Goal: Find specific page/section: Find specific page/section

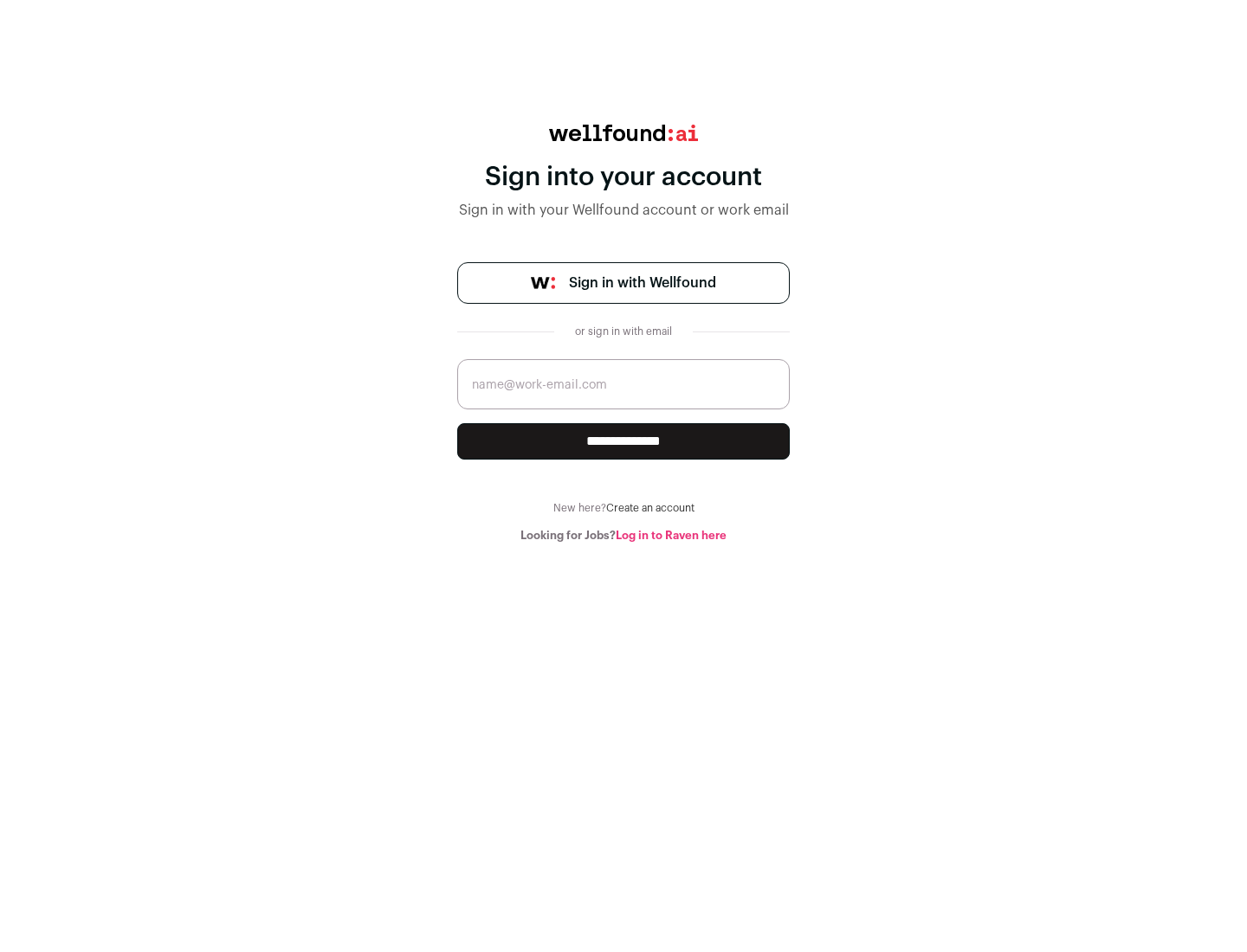
click at [642, 283] on span "Sign in with Wellfound" at bounding box center [643, 283] width 147 height 20
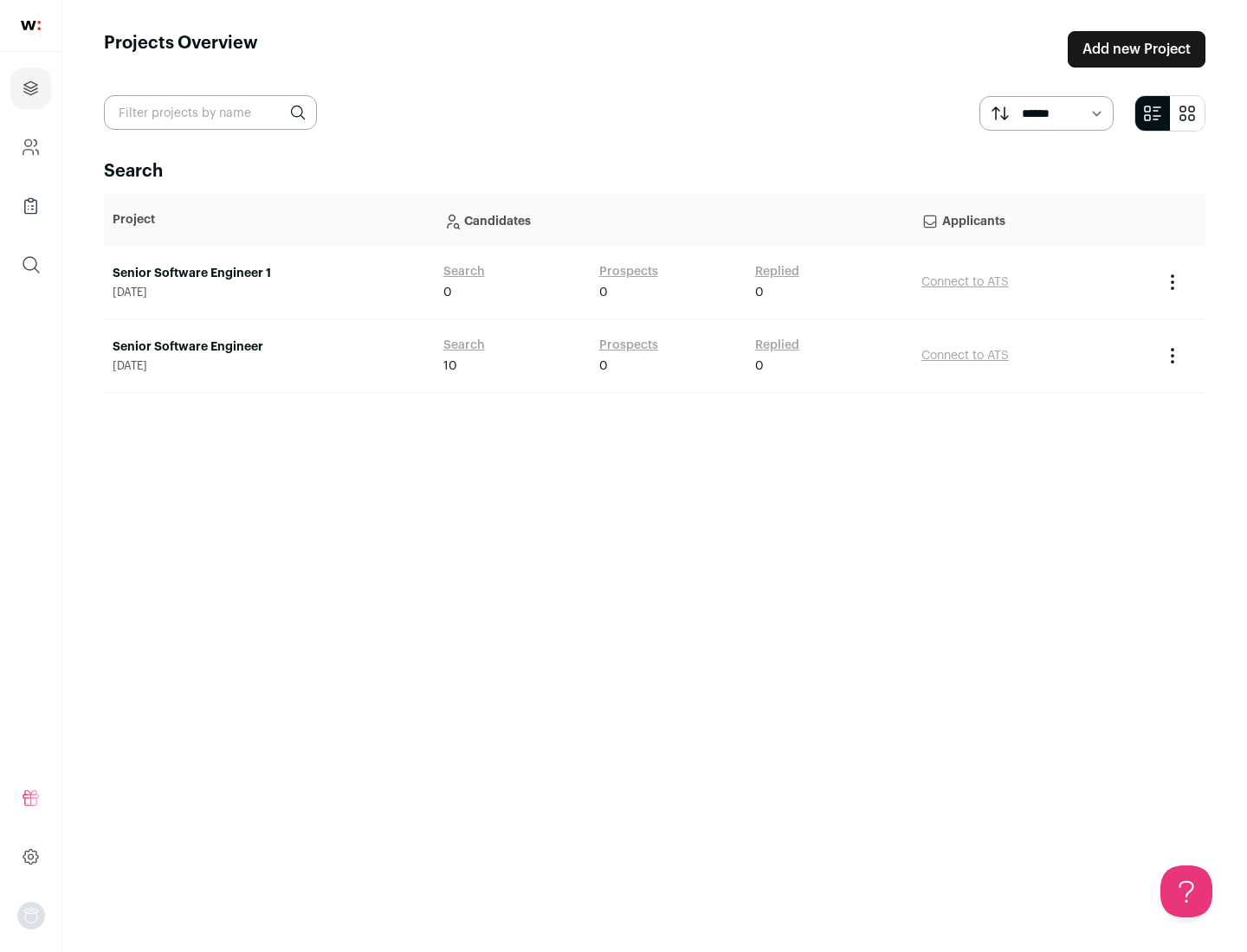
click at [269, 347] on link "Senior Software Engineer" at bounding box center [269, 347] width 314 height 18
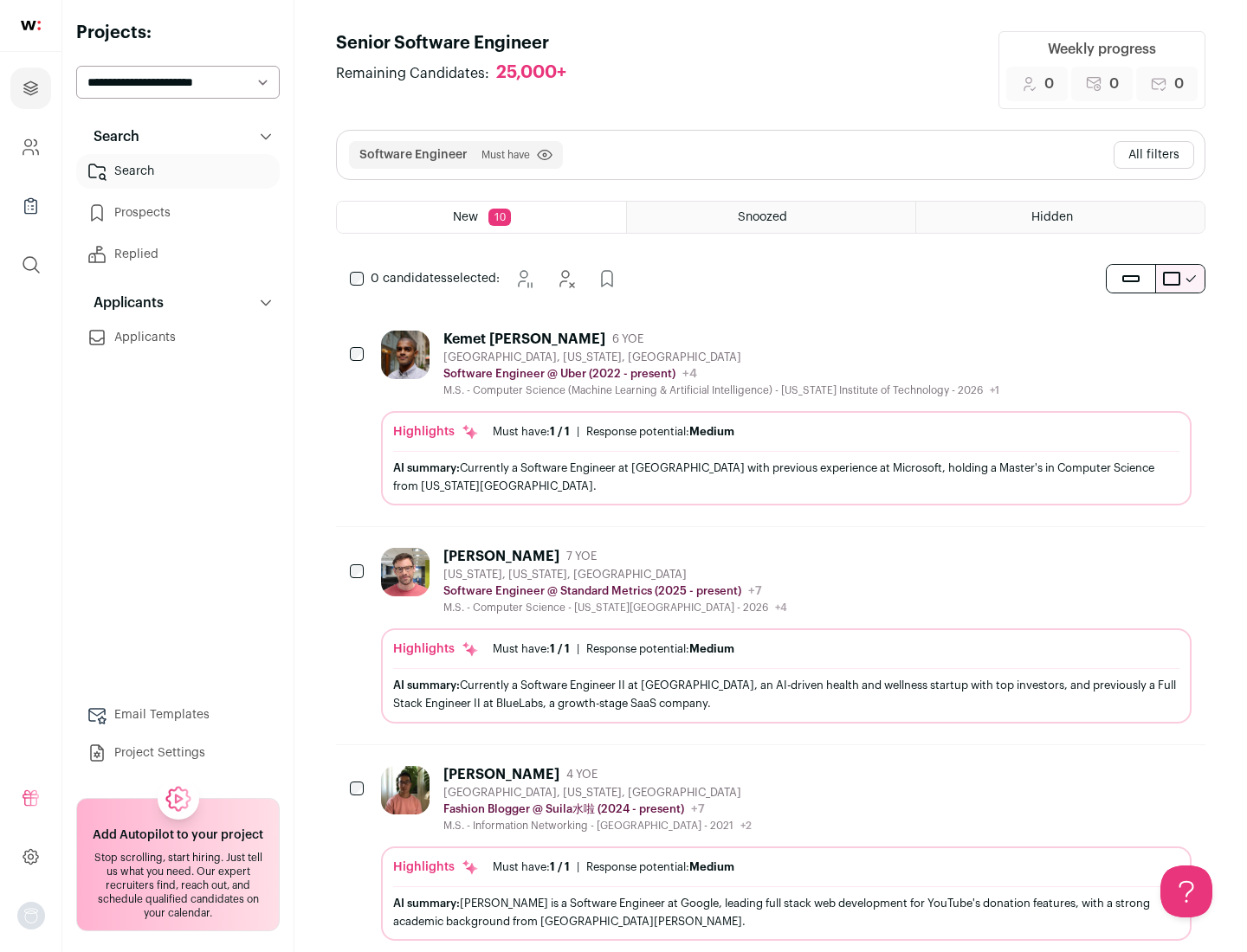
click at [770, 418] on div "Highlights Must have: 1 / 1 How many must haves have been fulfilled? | Response…" at bounding box center [786, 458] width 810 height 94
